Goal: Navigation & Orientation: Find specific page/section

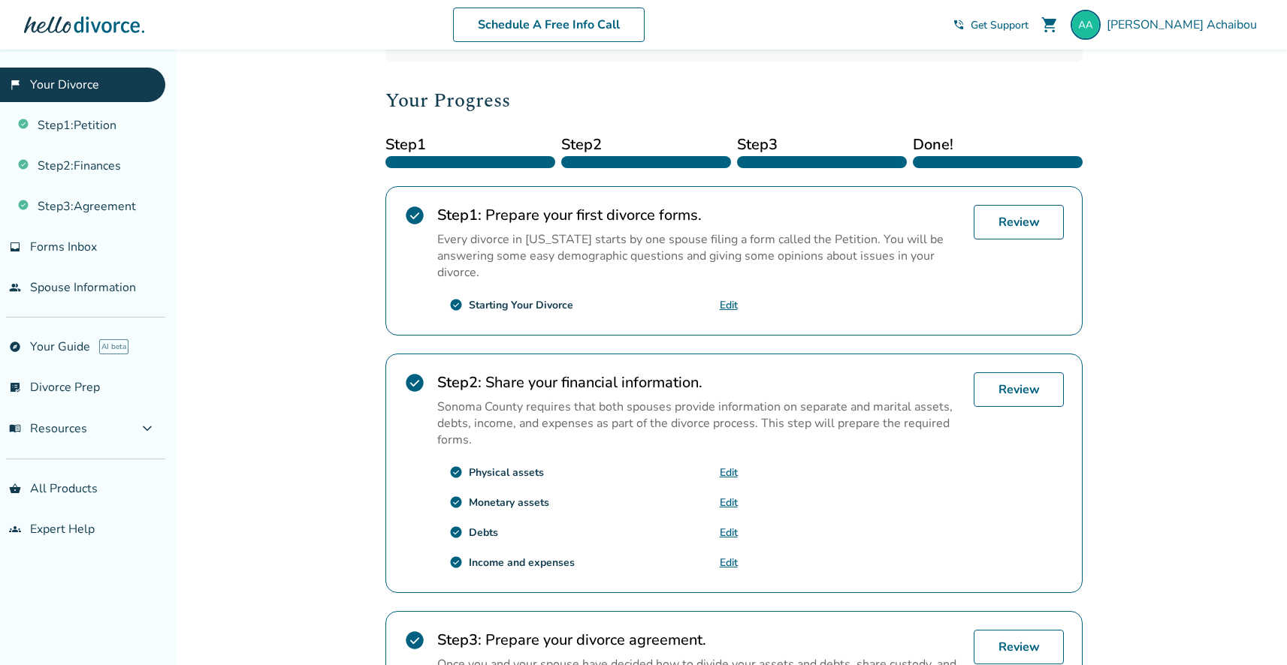
scroll to position [219, 0]
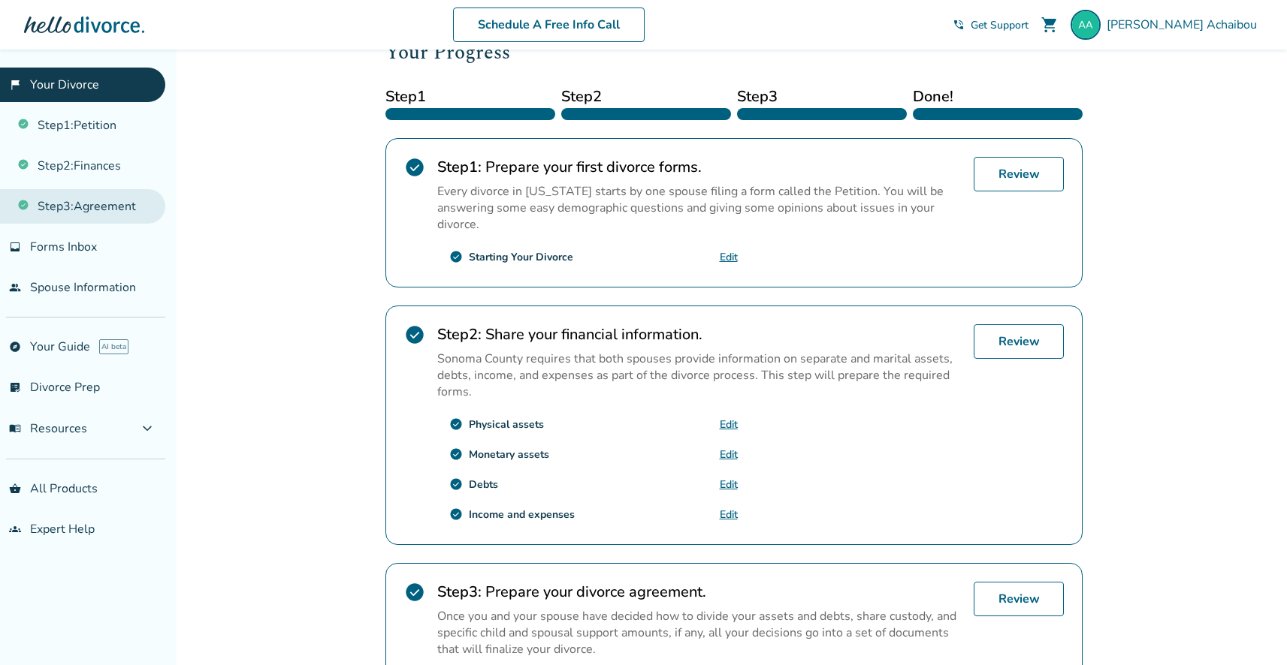
click at [88, 204] on link "Step 3 : Agreement" at bounding box center [82, 206] width 165 height 35
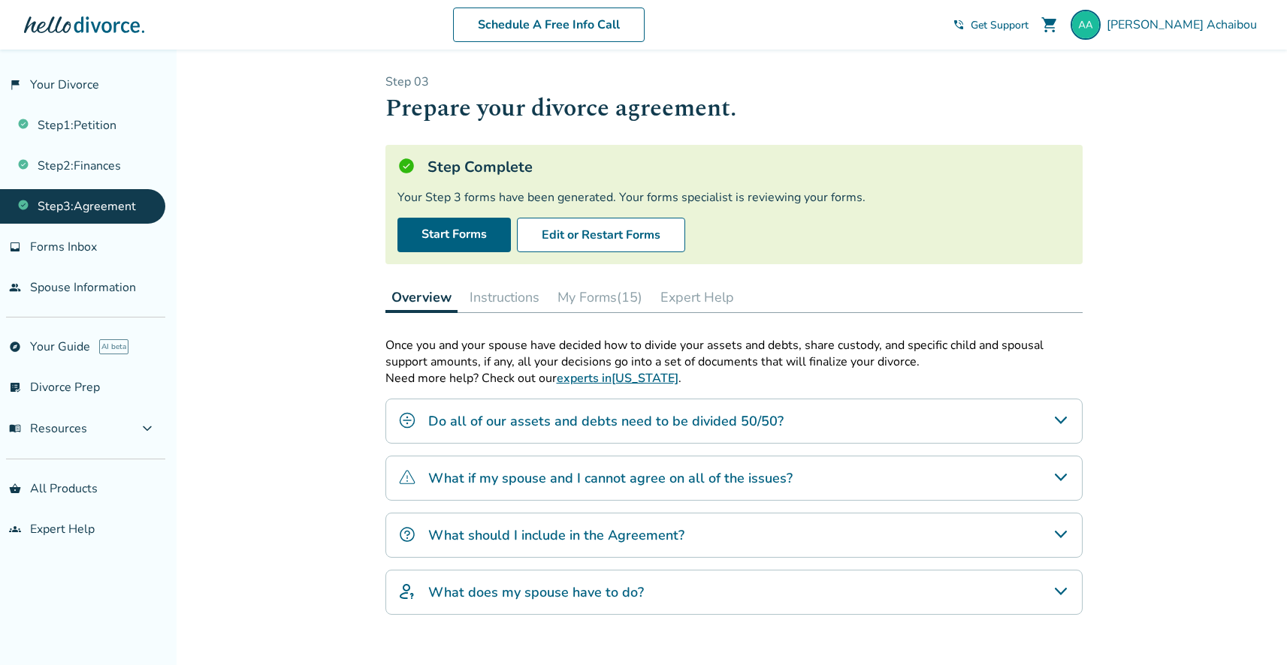
click at [587, 294] on button "My Forms (15)" at bounding box center [599, 297] width 97 height 30
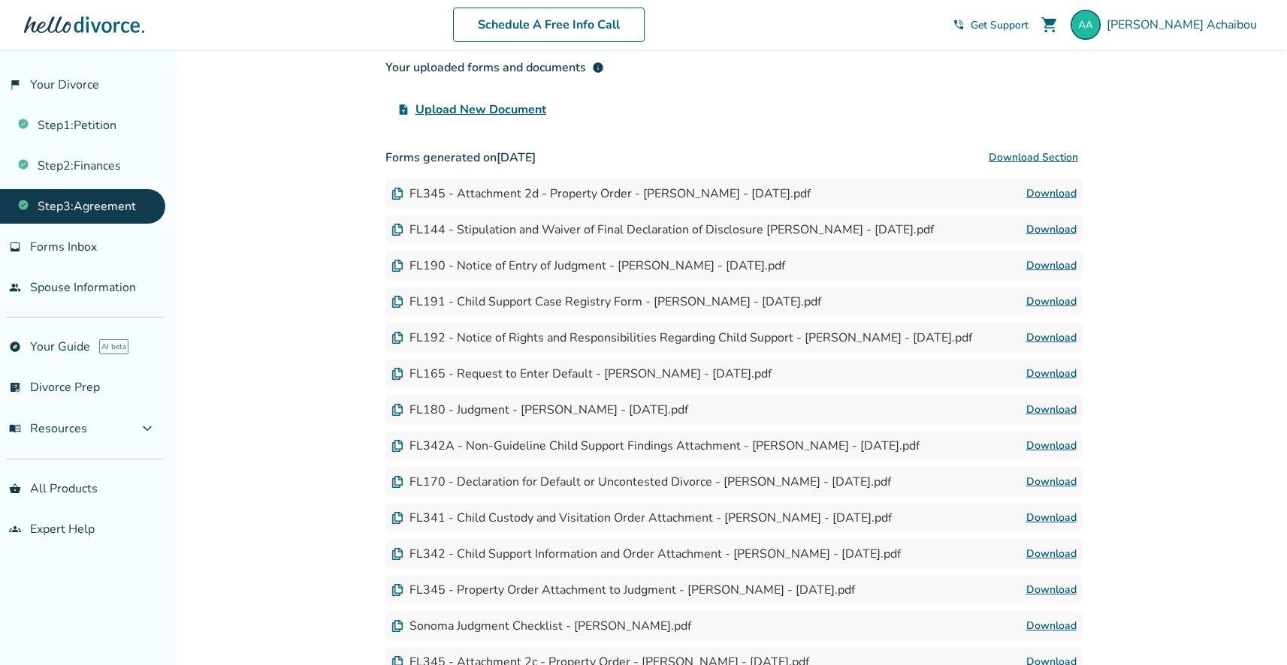
scroll to position [268, 0]
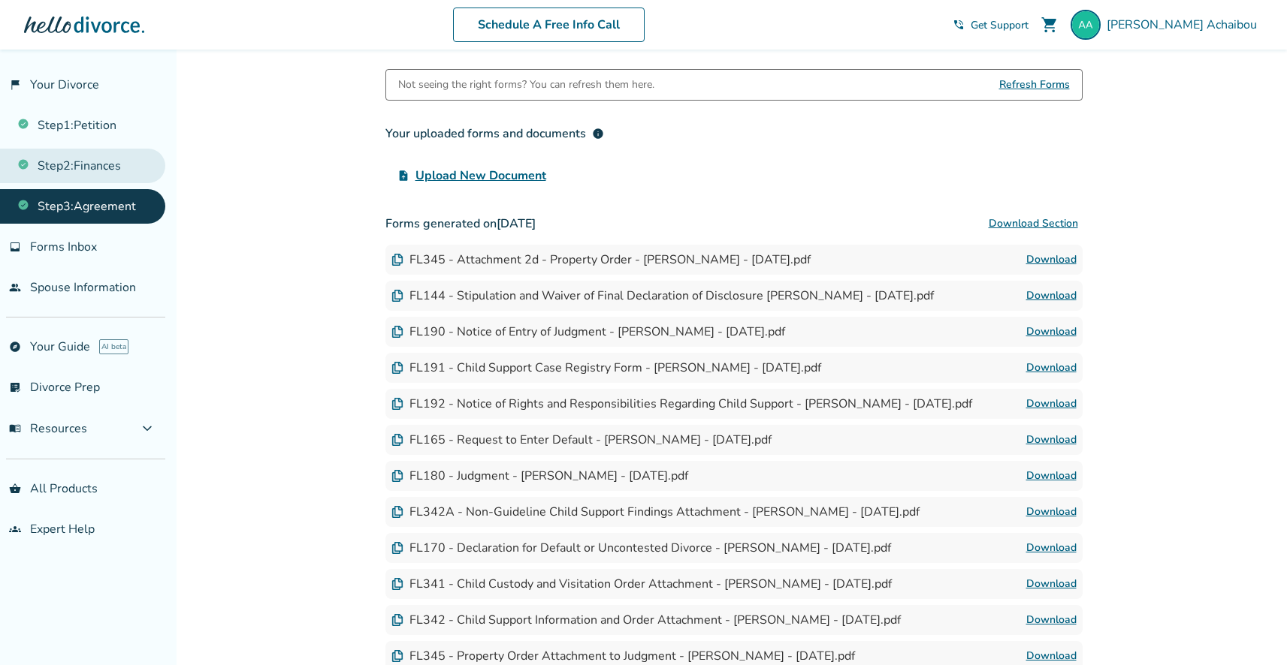
click at [125, 171] on link "Step 2 : Finances" at bounding box center [82, 166] width 165 height 35
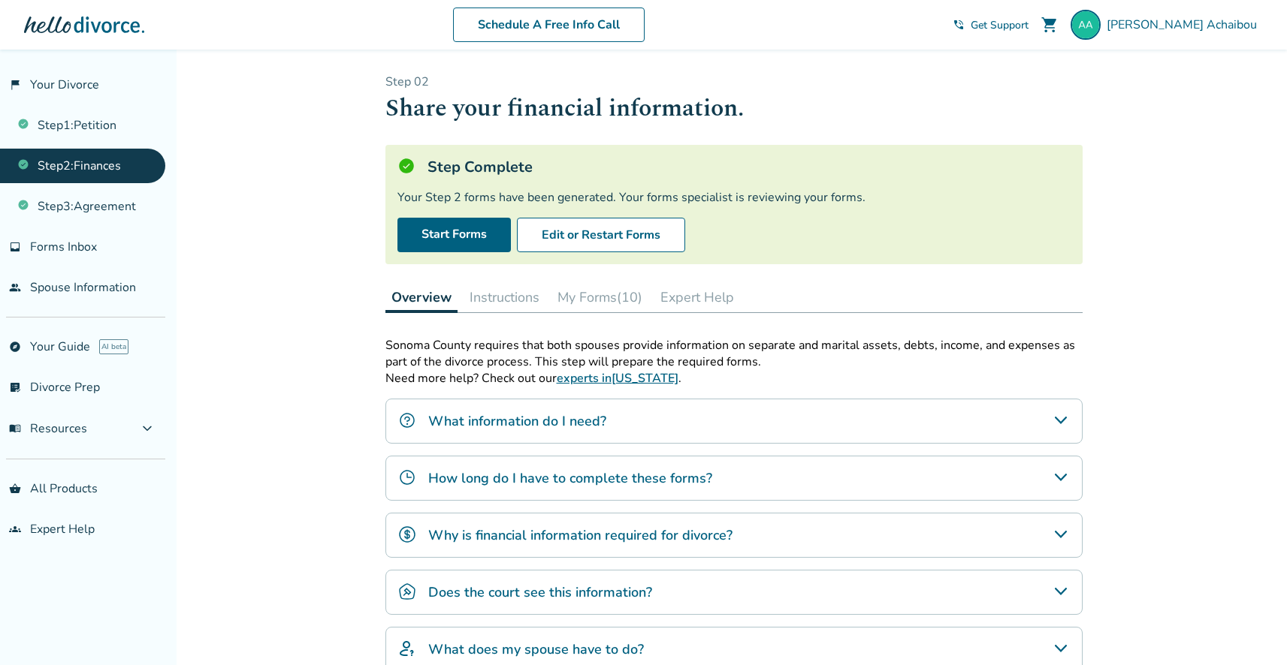
click at [587, 292] on button "My Forms (10)" at bounding box center [599, 297] width 97 height 30
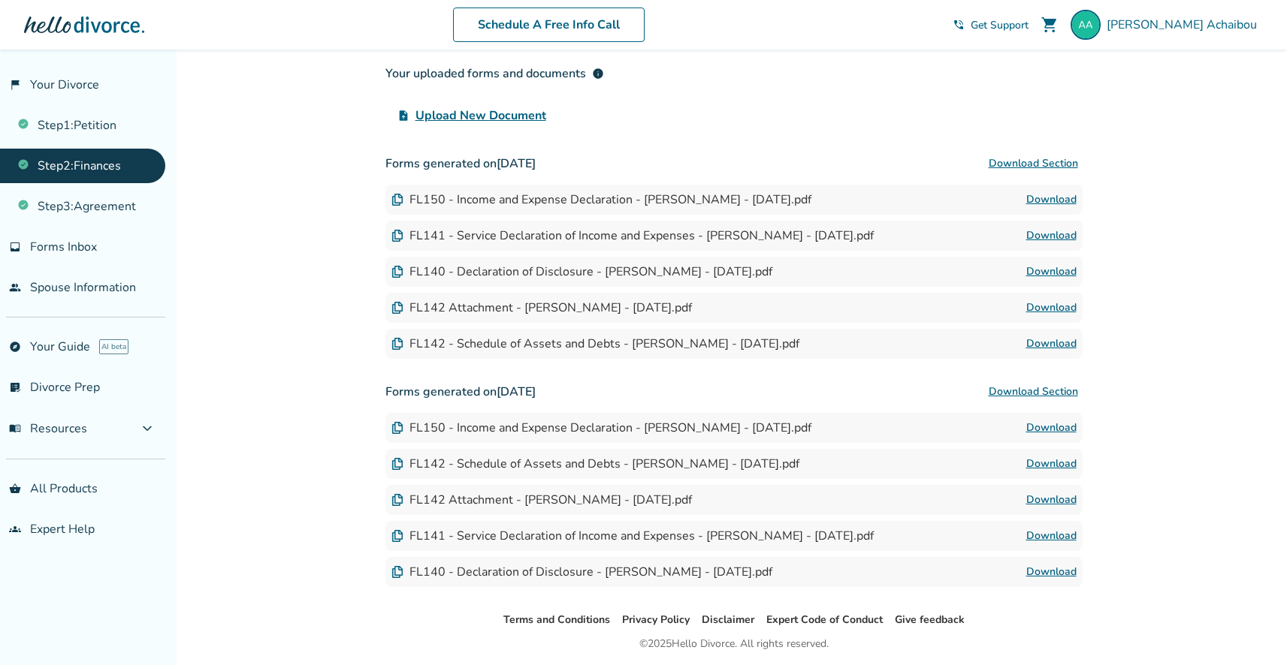
scroll to position [308, 0]
